Goal: Information Seeking & Learning: Learn about a topic

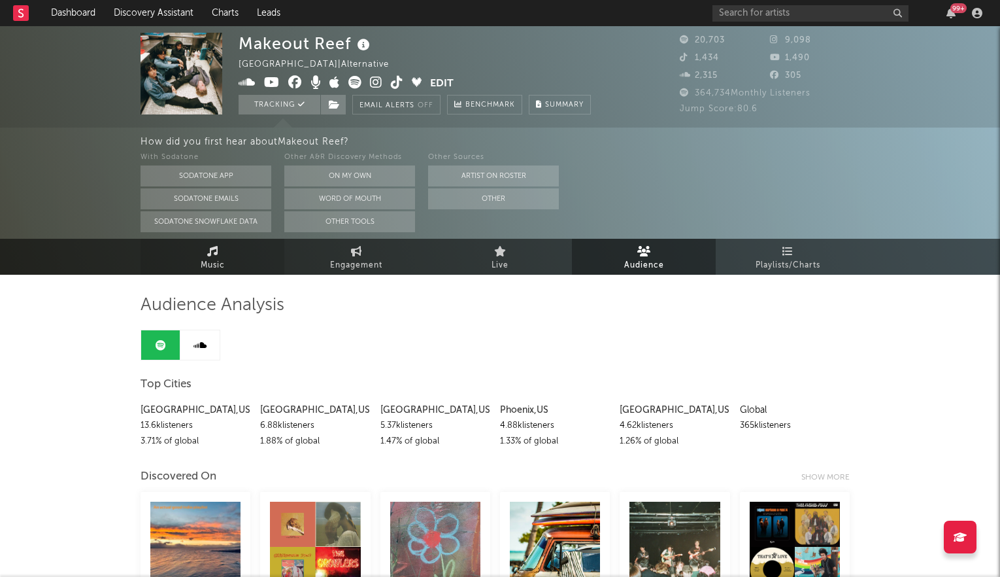
click at [209, 252] on icon at bounding box center [212, 251] width 11 height 10
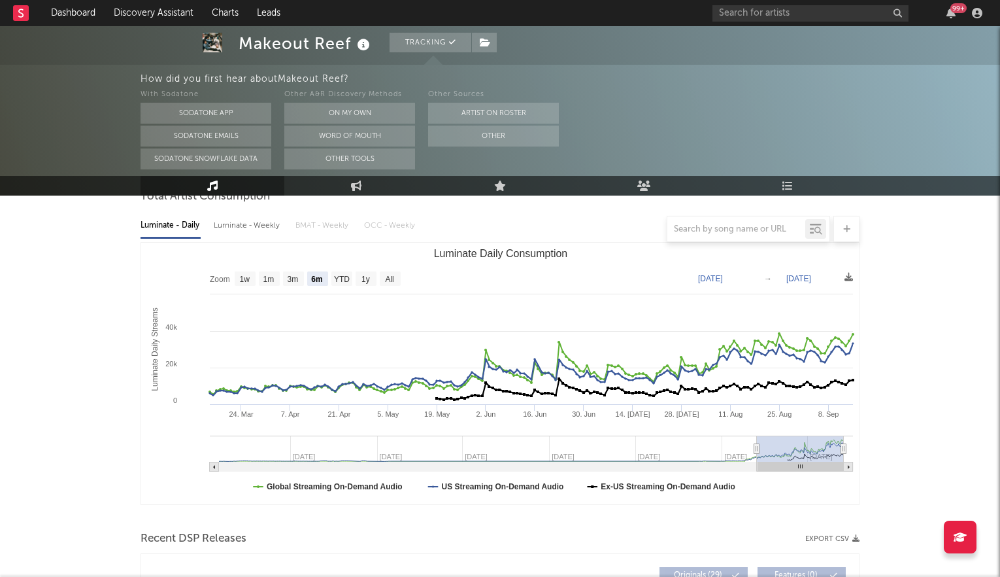
scroll to position [135, 0]
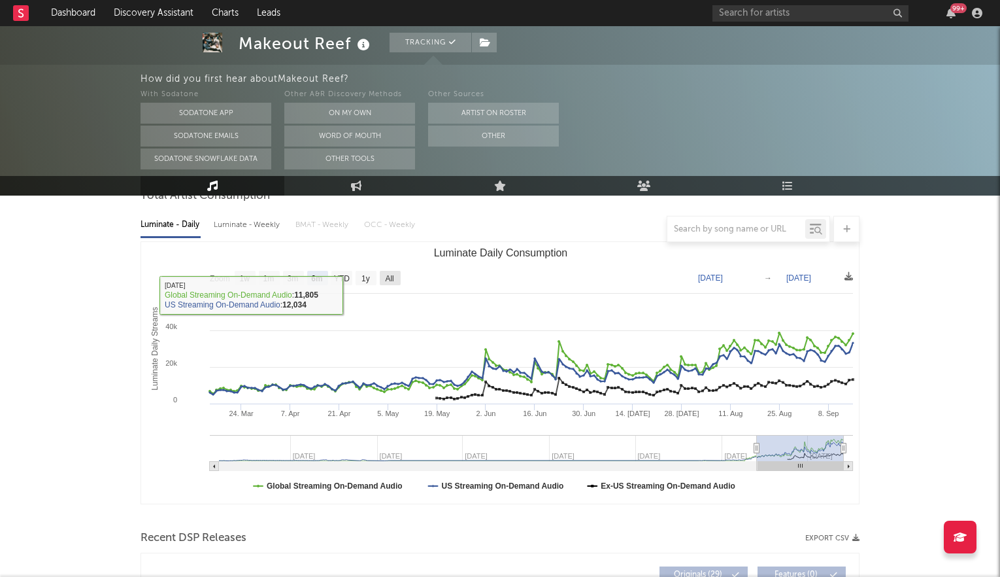
click at [393, 274] on text "All" at bounding box center [389, 278] width 8 height 9
select select "All"
type input "[DATE]"
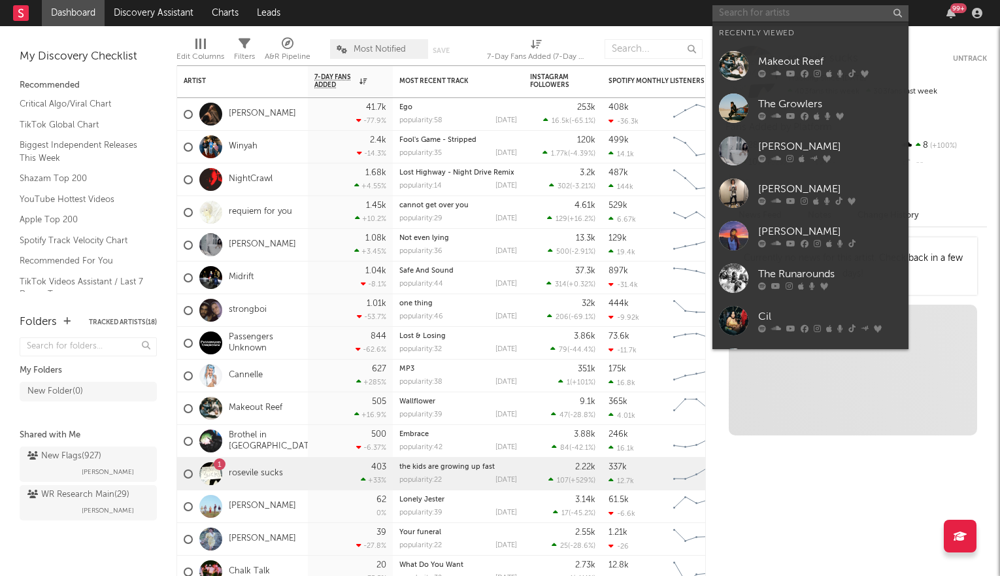
click at [731, 14] on input "text" at bounding box center [811, 13] width 196 height 16
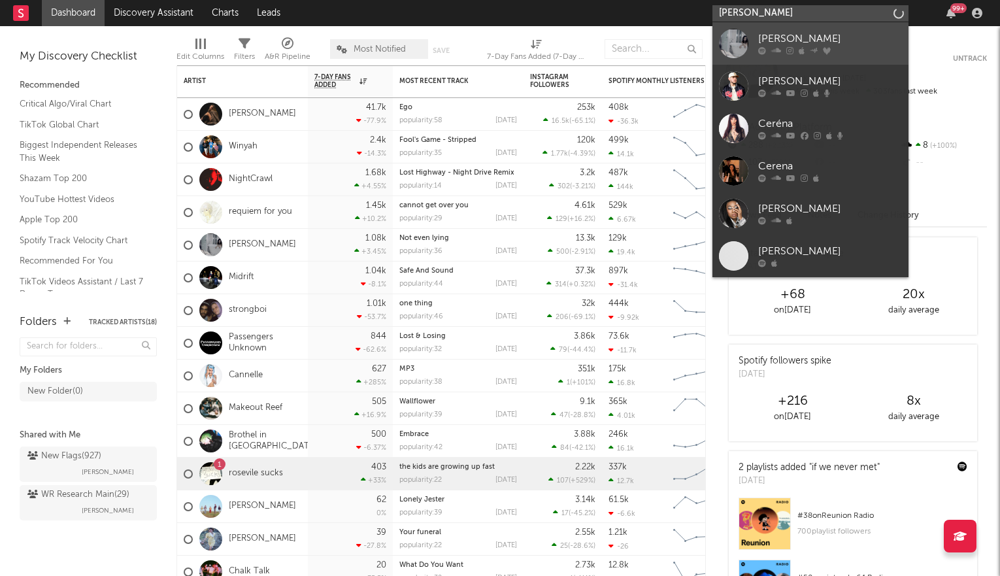
type input "[PERSON_NAME]"
click at [788, 40] on div "[PERSON_NAME]" at bounding box center [830, 39] width 144 height 16
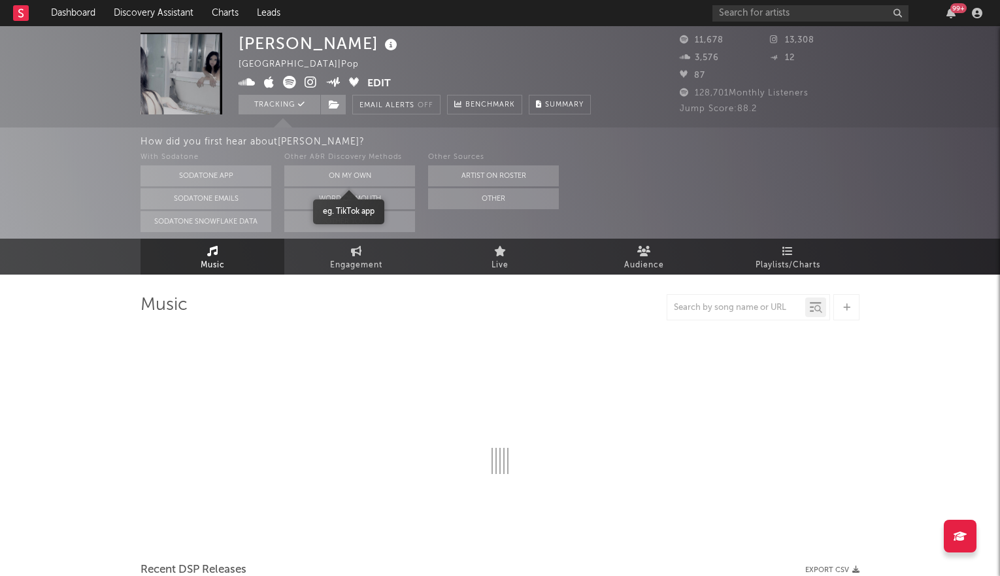
select select "6m"
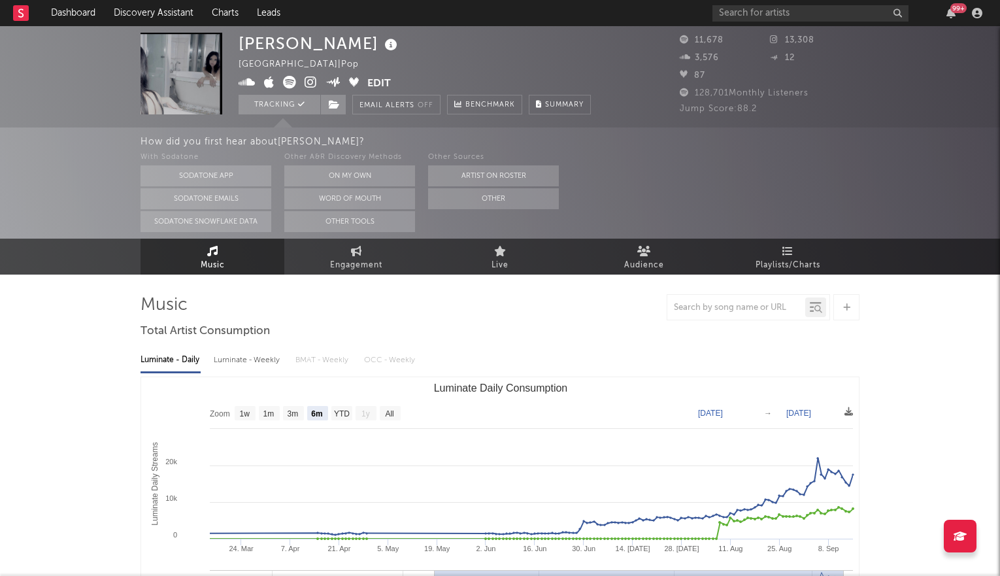
click at [312, 80] on icon at bounding box center [311, 82] width 12 height 13
click at [646, 246] on icon at bounding box center [644, 251] width 14 height 10
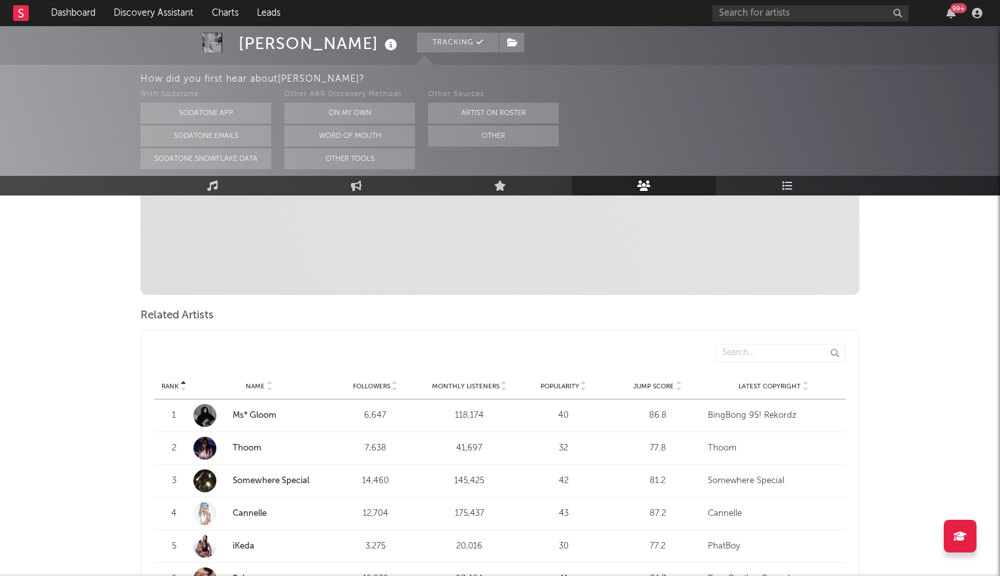
scroll to position [363, 0]
click at [681, 386] on icon at bounding box center [678, 388] width 7 height 5
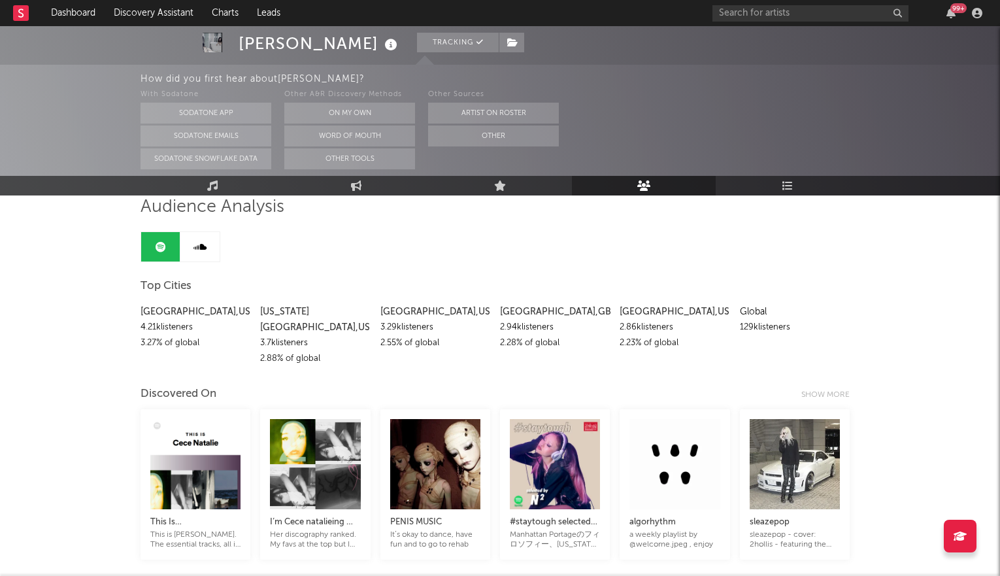
scroll to position [445, 0]
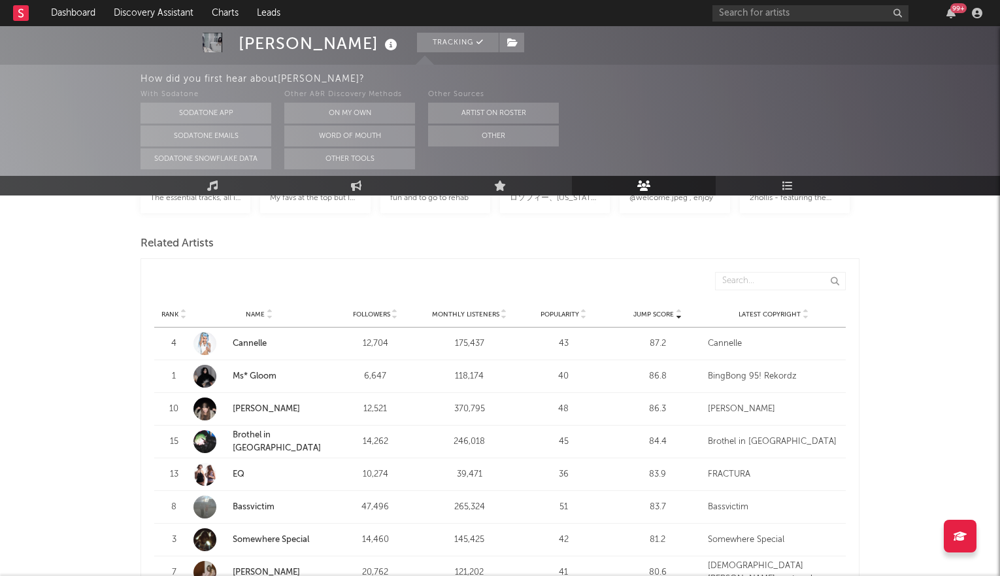
click at [241, 405] on link "[PERSON_NAME]" at bounding box center [266, 409] width 67 height 8
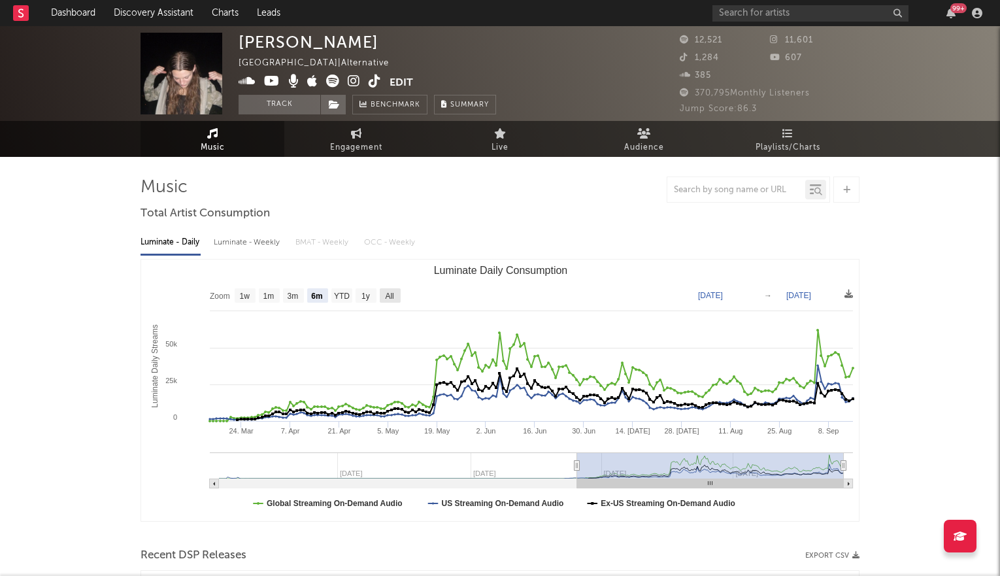
click at [384, 295] on rect "Luminate Daily Consumption" at bounding box center [390, 295] width 21 height 14
select select "All"
type input "[DATE]"
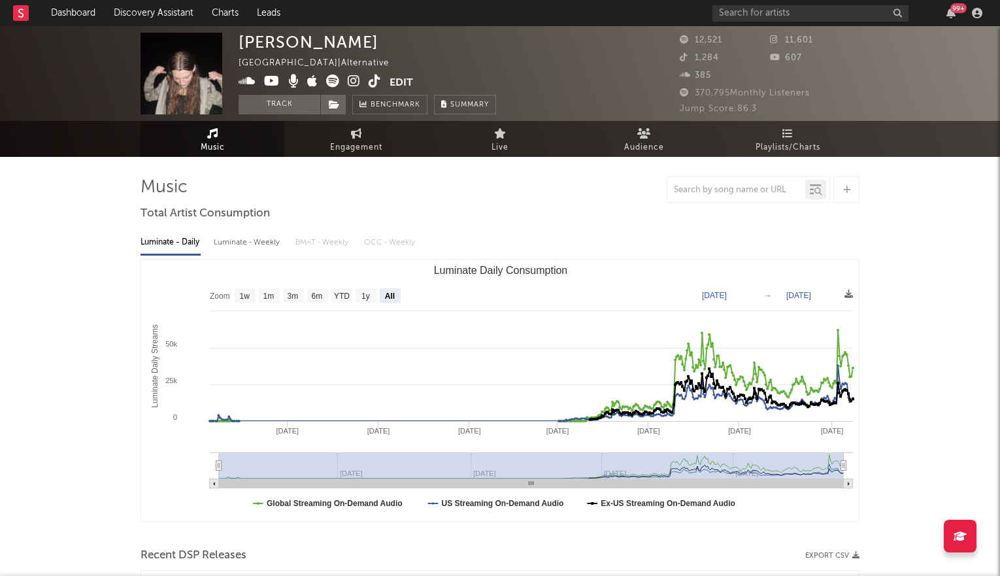
click at [354, 82] on icon at bounding box center [354, 81] width 12 height 13
click at [355, 79] on icon at bounding box center [354, 81] width 12 height 13
click at [270, 86] on icon at bounding box center [272, 81] width 16 height 13
click at [631, 133] on link "Audience" at bounding box center [644, 139] width 144 height 36
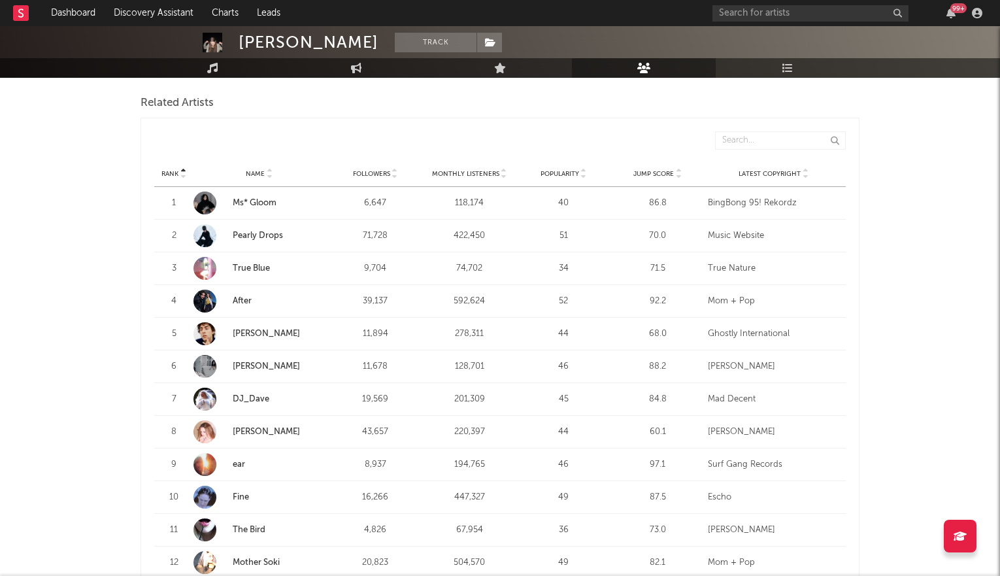
scroll to position [453, 0]
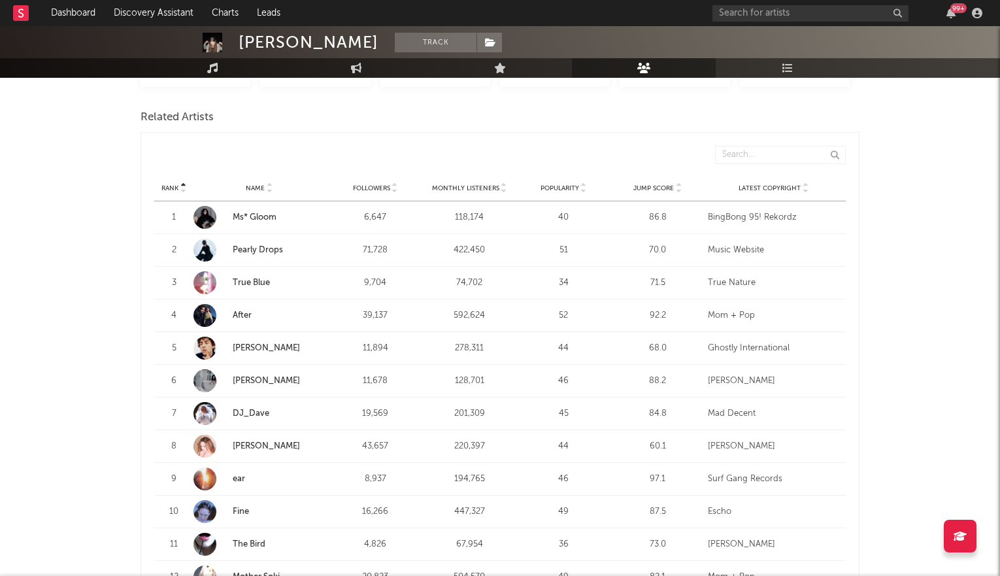
click at [680, 183] on icon at bounding box center [678, 185] width 7 height 5
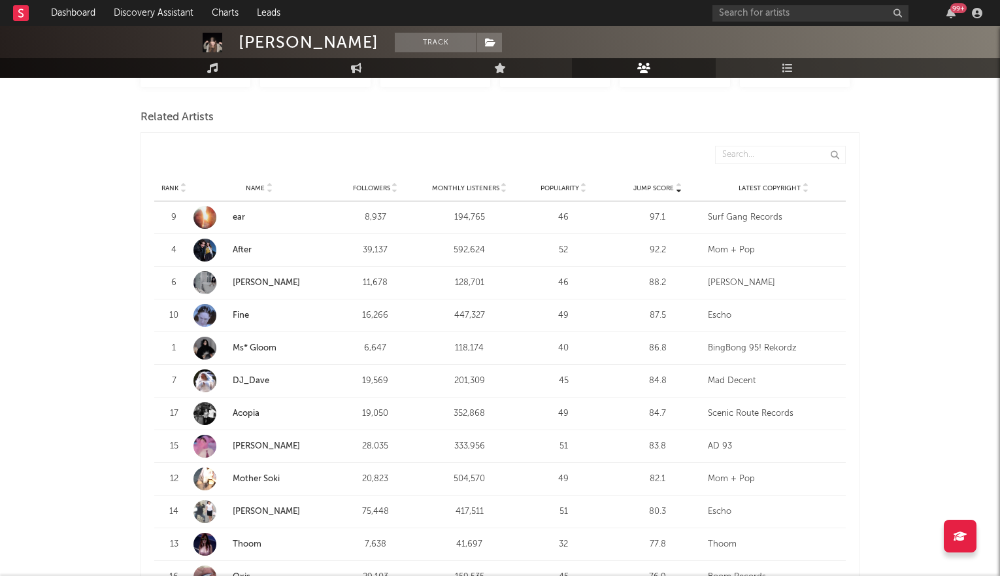
click at [233, 311] on link "Fine" at bounding box center [241, 315] width 16 height 8
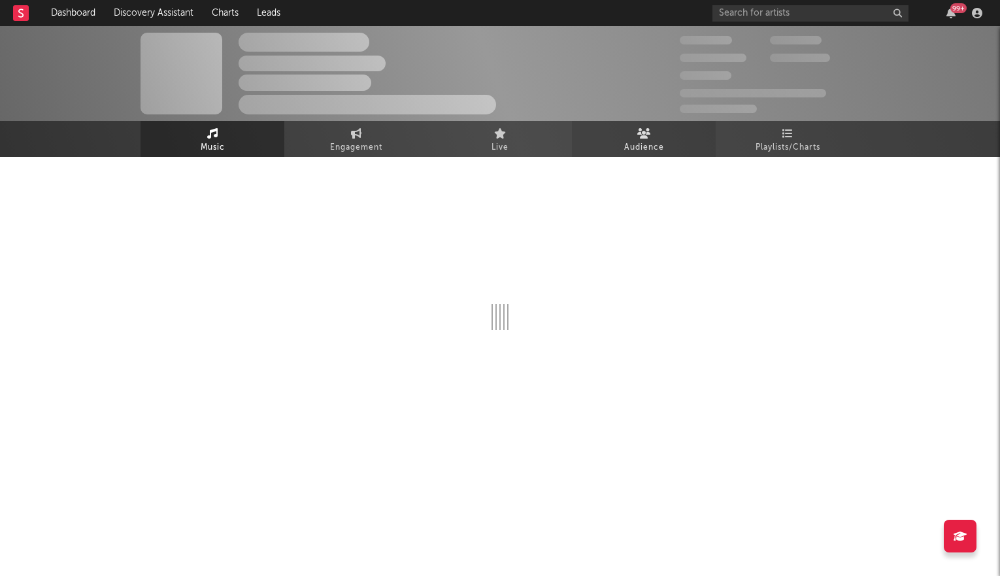
select select "6m"
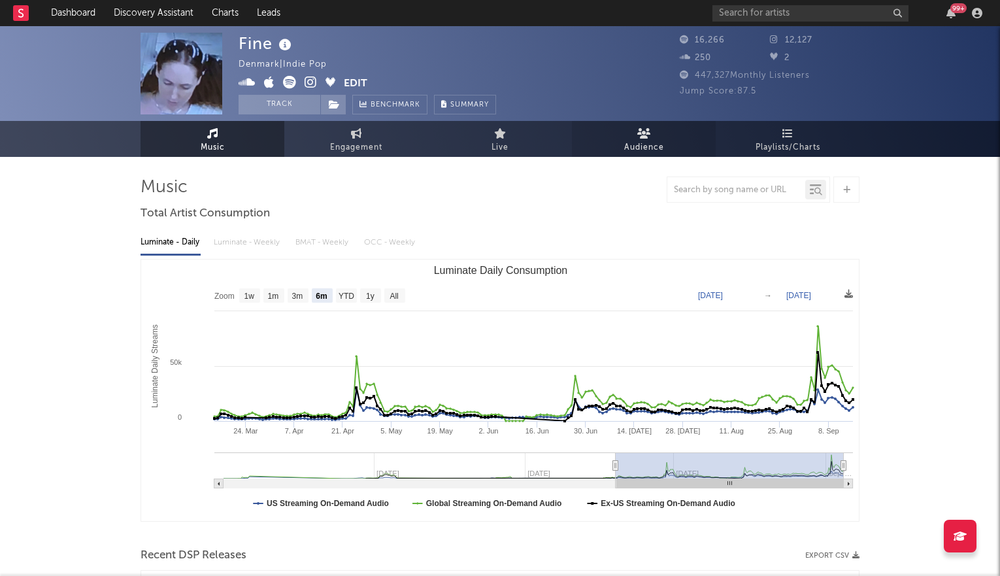
click at [628, 139] on link "Audience" at bounding box center [644, 139] width 144 height 36
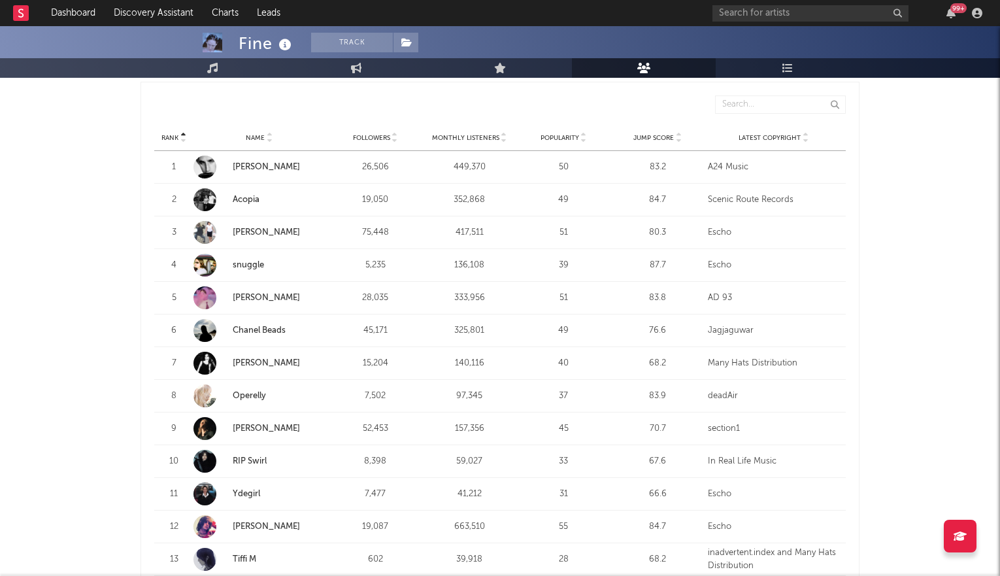
scroll to position [497, 0]
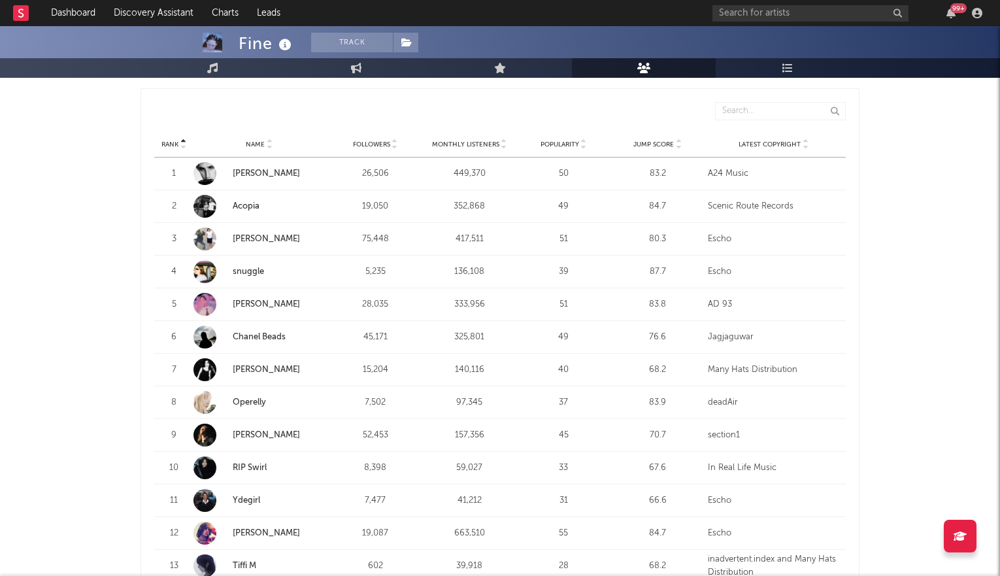
click at [681, 144] on icon at bounding box center [678, 146] width 7 height 5
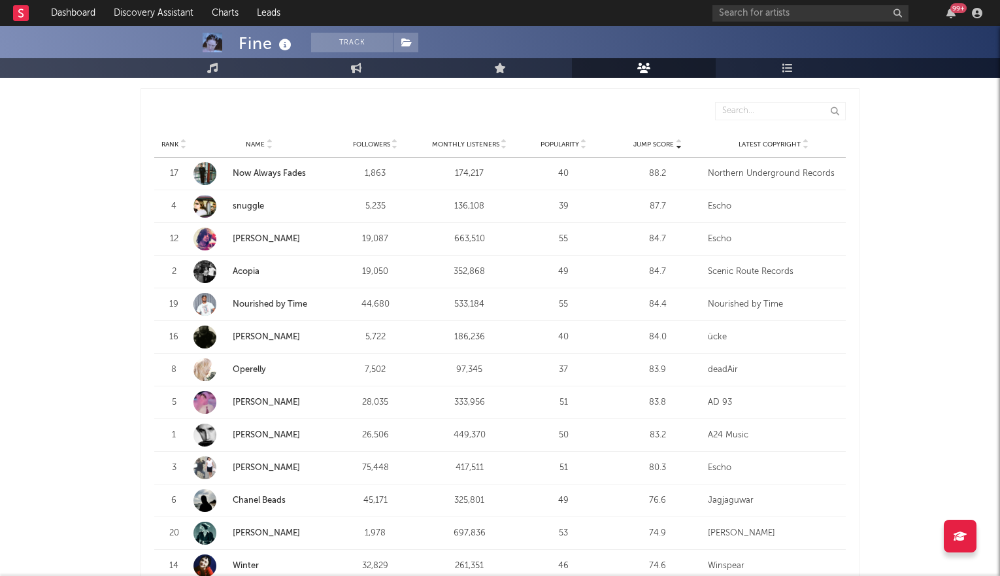
click at [247, 169] on link "Now Always Fades" at bounding box center [269, 173] width 73 height 8
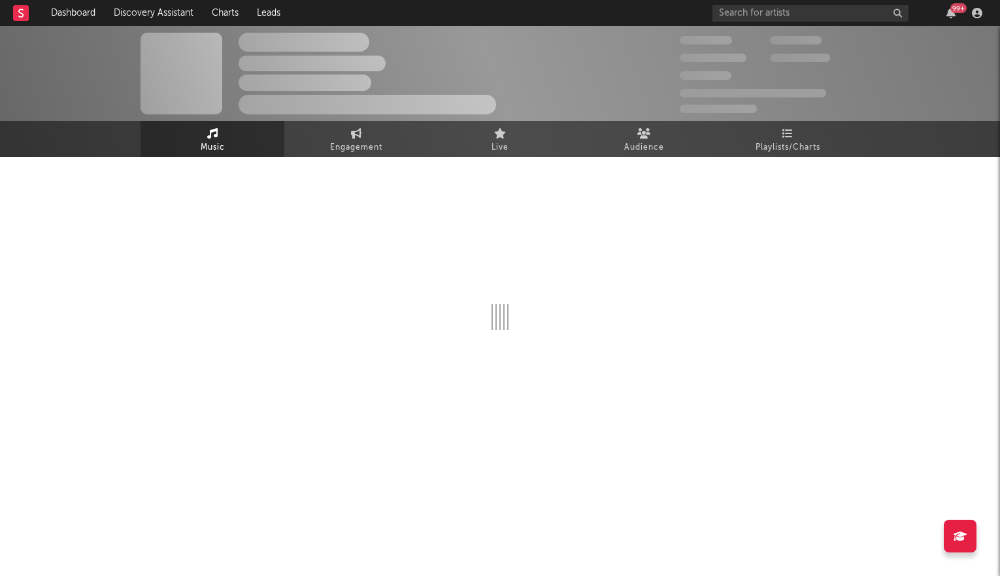
select select "1w"
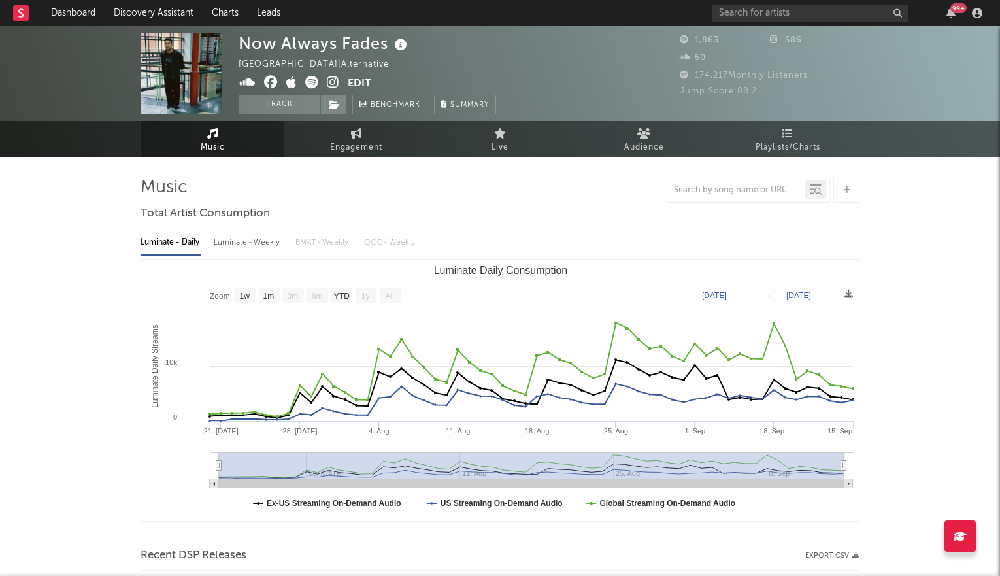
click at [331, 79] on icon at bounding box center [333, 82] width 12 height 13
